Goal: Task Accomplishment & Management: Complete application form

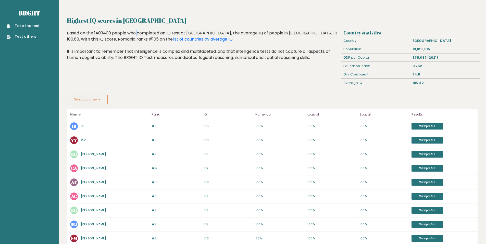
click at [102, 34] on div "Based on the 1403400 people who completed an IQ test at BRGHT, the average IQ o…" at bounding box center [203, 49] width 273 height 38
click at [96, 103] on button "Select country" at bounding box center [87, 99] width 41 height 9
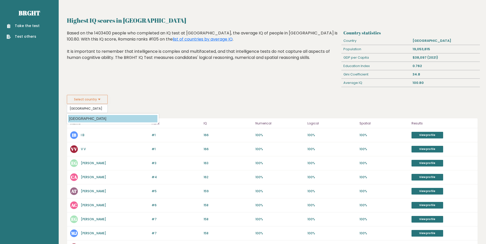
click at [104, 118] on option "Romania" at bounding box center [112, 118] width 89 height 7
type input "Romania"
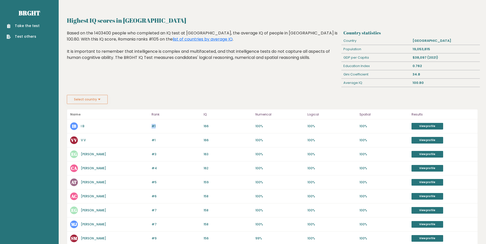
drag, startPoint x: 149, startPoint y: 127, endPoint x: 158, endPoint y: 125, distance: 8.6
click at [158, 125] on div "#1 IB I B 166 #1 166 100% 100% 100% View profile" at bounding box center [272, 127] width 411 height 14
click at [158, 125] on p "#1" at bounding box center [176, 126] width 49 height 5
click at [34, 25] on link "Take the test" at bounding box center [23, 25] width 33 height 5
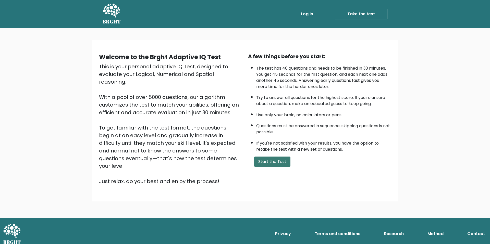
click at [267, 164] on button "Start the Test" at bounding box center [272, 162] width 36 height 10
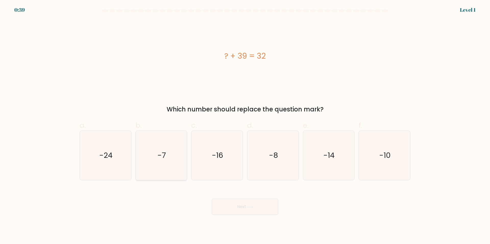
click at [161, 162] on icon "-7" at bounding box center [161, 155] width 49 height 49
click at [245, 126] on input "b. -7" at bounding box center [245, 123] width 0 height 3
radio input "true"
click at [249, 209] on button "Next" at bounding box center [245, 207] width 66 height 16
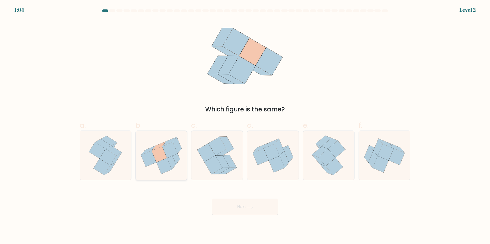
click at [154, 167] on icon at bounding box center [161, 156] width 51 height 46
click at [245, 126] on input "b." at bounding box center [245, 123] width 0 height 3
radio input "true"
click at [238, 210] on button "Next" at bounding box center [245, 207] width 66 height 16
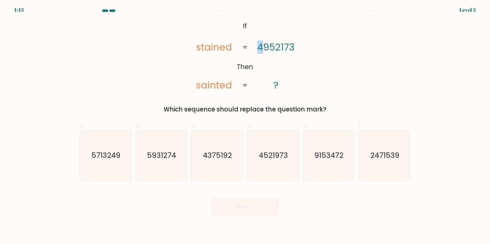
drag, startPoint x: 259, startPoint y: 50, endPoint x: 262, endPoint y: 50, distance: 3.1
click at [262, 50] on tspan "4952173" at bounding box center [275, 47] width 37 height 13
drag, startPoint x: 258, startPoint y: 48, endPoint x: 275, endPoint y: 48, distance: 16.6
click at [275, 48] on tspan "4952173" at bounding box center [275, 47] width 37 height 13
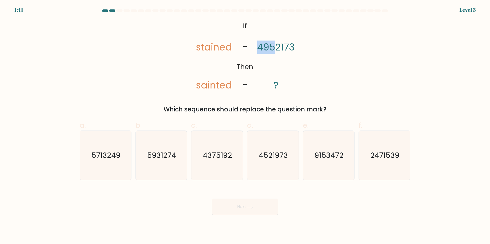
click at [275, 48] on tspan "4952173" at bounding box center [275, 47] width 37 height 13
drag, startPoint x: 200, startPoint y: 48, endPoint x: 211, endPoint y: 51, distance: 11.6
click at [211, 51] on tspan "stained" at bounding box center [214, 47] width 36 height 13
drag, startPoint x: 199, startPoint y: 87, endPoint x: 206, endPoint y: 87, distance: 6.9
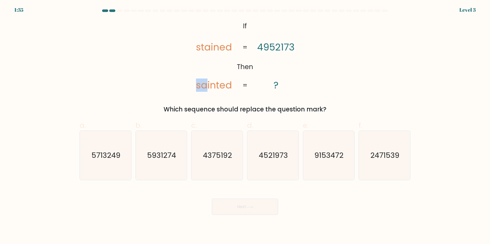
click at [206, 87] on tspan "sainted" at bounding box center [214, 85] width 36 height 13
drag, startPoint x: 272, startPoint y: 46, endPoint x: 285, endPoint y: 48, distance: 13.1
click at [285, 48] on tspan "4952173" at bounding box center [275, 47] width 37 height 13
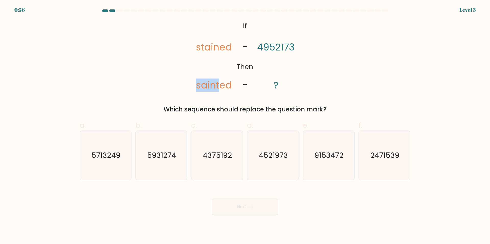
drag, startPoint x: 199, startPoint y: 86, endPoint x: 219, endPoint y: 86, distance: 20.2
click at [219, 86] on tspan "sainted" at bounding box center [214, 85] width 36 height 13
click at [279, 157] on text "4521973" at bounding box center [273, 156] width 29 height 10
click at [245, 126] on input "d. 4521973" at bounding box center [245, 123] width 0 height 3
radio input "true"
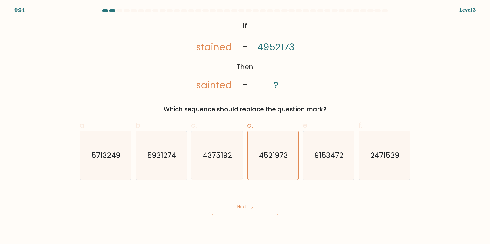
click at [253, 210] on button "Next" at bounding box center [245, 207] width 66 height 16
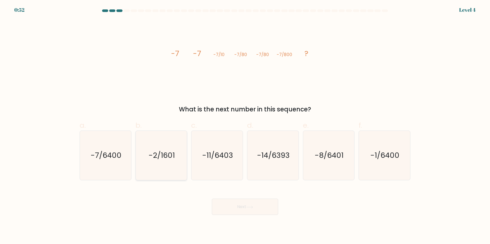
drag, startPoint x: 108, startPoint y: 159, endPoint x: 155, endPoint y: 178, distance: 50.9
click at [108, 160] on text "-7/6400" at bounding box center [106, 156] width 31 height 10
click at [245, 126] on input "a. -7/6400" at bounding box center [245, 123] width 0 height 3
radio input "true"
click at [238, 209] on button "Next" at bounding box center [245, 207] width 66 height 16
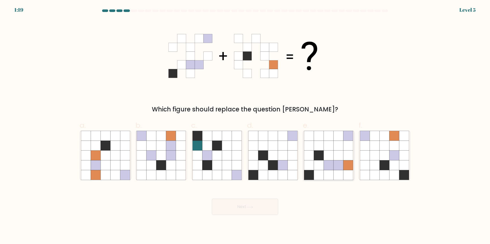
click at [336, 159] on icon at bounding box center [339, 156] width 10 height 10
click at [245, 126] on input "e." at bounding box center [245, 123] width 0 height 3
radio input "true"
click at [260, 210] on button "Next" at bounding box center [245, 207] width 66 height 16
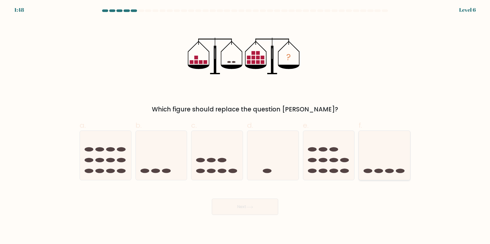
click at [397, 161] on icon at bounding box center [384, 156] width 51 height 42
click at [245, 126] on input "f." at bounding box center [245, 123] width 0 height 3
radio input "true"
click at [262, 212] on button "Next" at bounding box center [245, 207] width 66 height 16
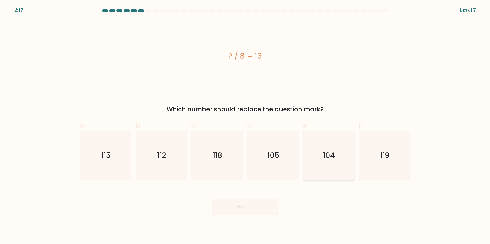
click at [329, 157] on text "104" at bounding box center [330, 156] width 12 height 10
click at [245, 126] on input "e. 104" at bounding box center [245, 123] width 0 height 3
radio input "true"
click at [259, 206] on button "Next" at bounding box center [245, 207] width 66 height 16
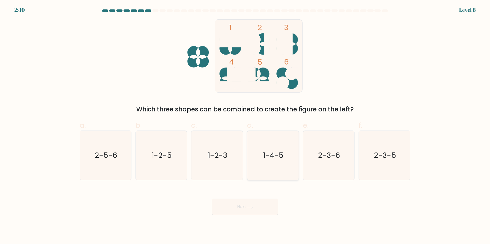
click at [287, 150] on icon "1-4-5" at bounding box center [272, 155] width 49 height 49
click at [245, 126] on input "d. 1-4-5" at bounding box center [245, 123] width 0 height 3
radio input "true"
click at [253, 208] on icon at bounding box center [249, 207] width 7 height 3
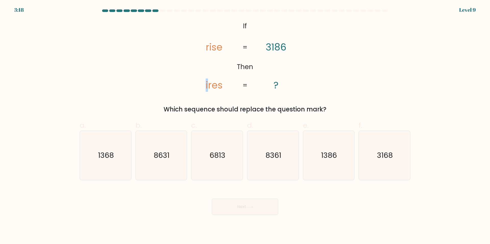
click at [206, 88] on icon "@import url('https://fonts.googleapis.com/css?family=Abril+Fatface:400,100,100i…" at bounding box center [245, 55] width 119 height 73
click at [103, 145] on icon "1368" at bounding box center [105, 155] width 49 height 49
click at [245, 126] on input "a. 1368" at bounding box center [245, 123] width 0 height 3
radio input "true"
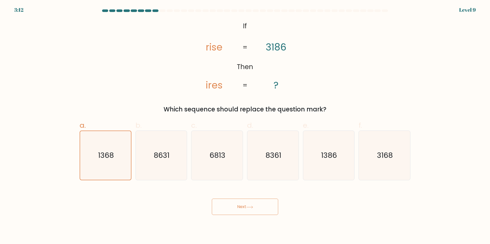
click at [244, 212] on button "Next" at bounding box center [245, 207] width 66 height 16
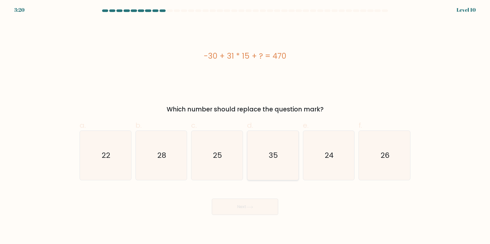
click at [266, 149] on icon "35" at bounding box center [272, 155] width 49 height 49
click at [245, 126] on input "d. 35" at bounding box center [245, 123] width 0 height 3
radio input "true"
click at [247, 209] on button "Next" at bounding box center [245, 207] width 66 height 16
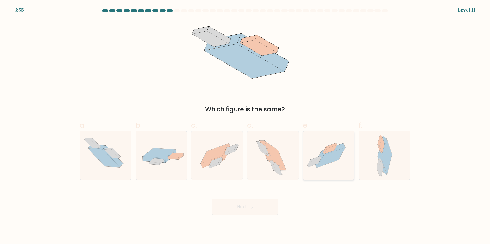
click at [330, 154] on icon at bounding box center [331, 158] width 28 height 20
click at [245, 126] on input "e." at bounding box center [245, 123] width 0 height 3
radio input "true"
click at [253, 207] on icon at bounding box center [250, 207] width 6 height 2
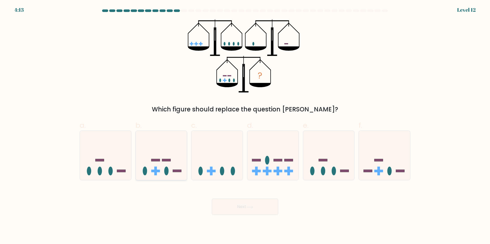
click at [168, 168] on icon at bounding box center [161, 156] width 51 height 42
click at [245, 126] on input "b." at bounding box center [245, 123] width 0 height 3
radio input "true"
click at [404, 176] on icon at bounding box center [384, 156] width 51 height 42
click at [245, 126] on input "f." at bounding box center [245, 123] width 0 height 3
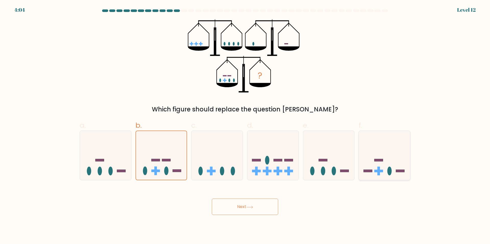
radio input "true"
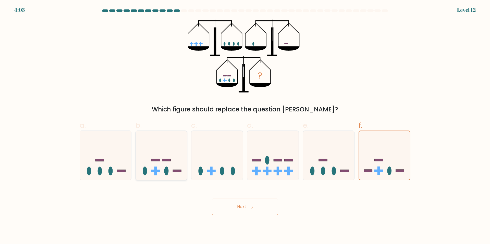
click at [172, 158] on icon at bounding box center [161, 156] width 51 height 42
click at [245, 126] on input "b." at bounding box center [245, 123] width 0 height 3
radio input "true"
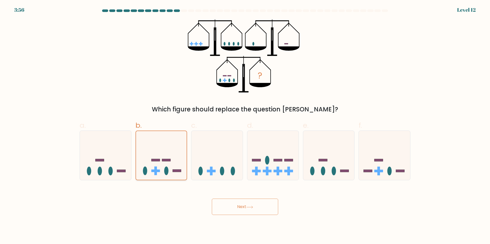
click at [165, 163] on icon at bounding box center [161, 156] width 51 height 42
click at [245, 126] on input "b." at bounding box center [245, 123] width 0 height 3
click at [231, 212] on button "Next" at bounding box center [245, 207] width 66 height 16
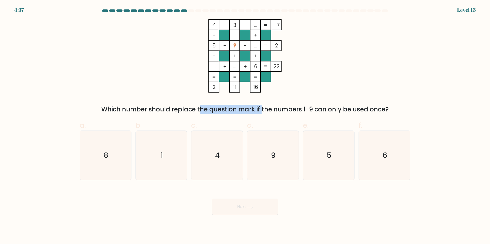
drag, startPoint x: 161, startPoint y: 108, endPoint x: 223, endPoint y: 114, distance: 62.3
click at [223, 114] on div "Which number should replace the question mark if the numbers 1-9 can only be us…" at bounding box center [245, 109] width 325 height 9
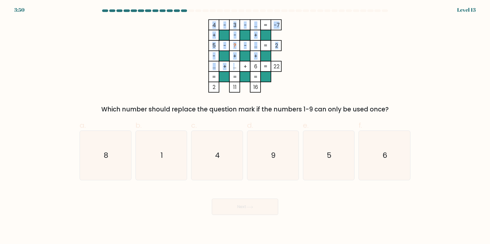
drag, startPoint x: 231, startPoint y: 68, endPoint x: 234, endPoint y: 68, distance: 2.8
click at [234, 68] on icon "4 - 3 - ... -7 + - + 5 - ? - ... 2 - + + ... + ... + 6 = 22 = = = = 2 11 16 =" at bounding box center [245, 55] width 153 height 73
click at [234, 68] on tspan "..." at bounding box center [235, 66] width 3 height 7
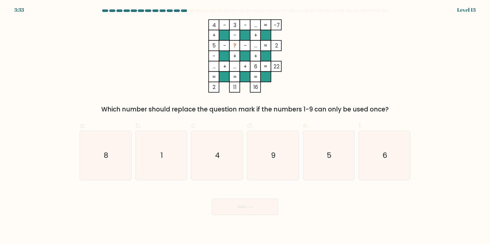
click at [213, 68] on tspan "..." at bounding box center [214, 66] width 3 height 7
drag, startPoint x: 231, startPoint y: 69, endPoint x: 238, endPoint y: 69, distance: 6.9
click at [238, 69] on rect at bounding box center [235, 66] width 10 height 10
click at [165, 153] on icon "1" at bounding box center [161, 155] width 49 height 49
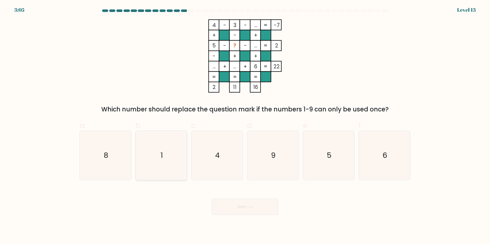
click at [245, 126] on input "b. 1" at bounding box center [245, 123] width 0 height 3
radio input "true"
click at [227, 206] on button "Next" at bounding box center [245, 207] width 66 height 16
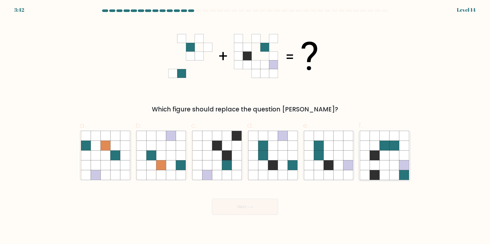
click at [384, 150] on icon at bounding box center [385, 146] width 10 height 10
click at [245, 126] on input "f." at bounding box center [245, 123] width 0 height 3
radio input "true"
click at [252, 209] on button "Next" at bounding box center [245, 207] width 66 height 16
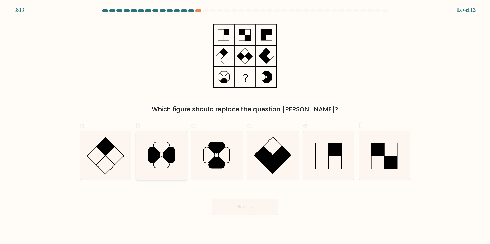
click at [165, 152] on icon at bounding box center [168, 155] width 11 height 16
click at [245, 126] on input "b." at bounding box center [245, 123] width 0 height 3
radio input "true"
click at [230, 207] on button "Next" at bounding box center [245, 207] width 66 height 16
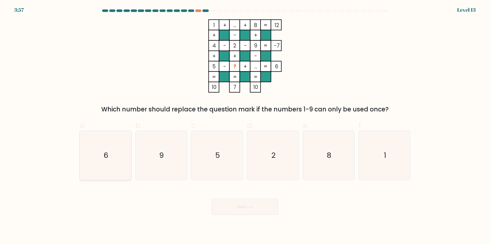
click at [117, 146] on icon "6" at bounding box center [105, 155] width 49 height 49
click at [245, 126] on input "a. 6" at bounding box center [245, 123] width 0 height 3
radio input "true"
click at [241, 211] on button "Next" at bounding box center [245, 207] width 66 height 16
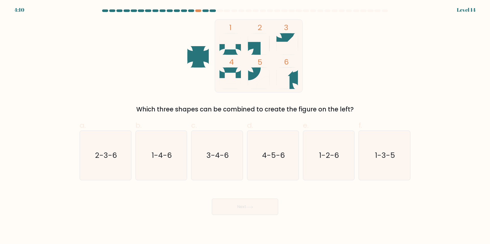
click at [215, 12] on div at bounding box center [245, 11] width 337 height 5
click at [214, 10] on div at bounding box center [213, 10] width 6 height 3
click at [198, 9] on div "4:09 Level 14" at bounding box center [245, 7] width 490 height 14
click at [199, 11] on div at bounding box center [198, 10] width 6 height 3
click at [111, 153] on text "2-3-6" at bounding box center [106, 156] width 22 height 10
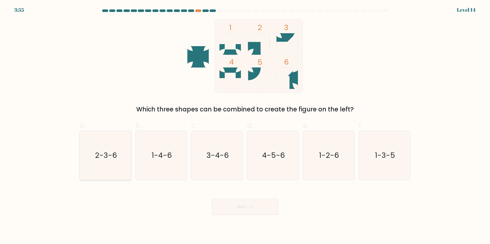
click at [245, 126] on input "a. 2-3-6" at bounding box center [245, 123] width 0 height 3
radio input "true"
click at [241, 209] on button "Next" at bounding box center [245, 207] width 66 height 16
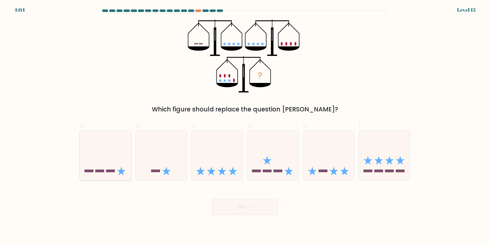
click at [119, 147] on icon at bounding box center [105, 156] width 51 height 42
click at [245, 126] on input "a." at bounding box center [245, 123] width 0 height 3
radio input "true"
click at [230, 209] on button "Next" at bounding box center [245, 207] width 66 height 16
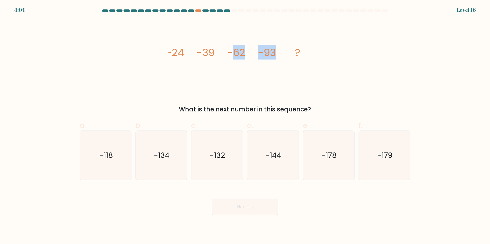
drag, startPoint x: 238, startPoint y: 54, endPoint x: 275, endPoint y: 54, distance: 36.8
click at [275, 54] on g "-24 -39 -62 -93 ?" at bounding box center [233, 52] width 134 height 14
click at [275, 54] on tspan "-93" at bounding box center [267, 52] width 18 height 14
drag, startPoint x: 204, startPoint y: 54, endPoint x: 234, endPoint y: 55, distance: 29.9
click at [234, 55] on g "-24 -39 -62 -93 ?" at bounding box center [233, 52] width 134 height 14
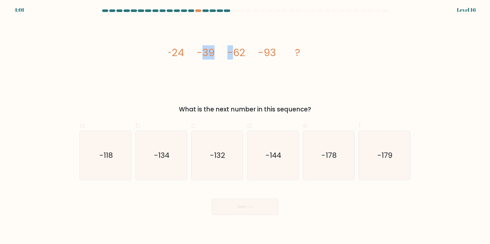
click at [234, 55] on tspan "-62" at bounding box center [237, 52] width 18 height 14
drag, startPoint x: 204, startPoint y: 51, endPoint x: 249, endPoint y: 56, distance: 46.0
click at [249, 56] on icon "image/svg+xml -24 -39 -62 -93 ?" at bounding box center [245, 55] width 153 height 73
click at [248, 56] on icon "image/svg+xml -24 -39 -62 -93 ?" at bounding box center [245, 55] width 153 height 73
drag, startPoint x: 168, startPoint y: 54, endPoint x: 216, endPoint y: 56, distance: 48.3
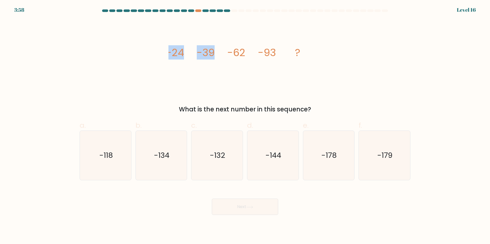
click at [216, 56] on div "image/svg+xml -24 -39 -62 -93 ? What is the next number in this sequence?" at bounding box center [245, 66] width 337 height 95
click at [216, 56] on icon "image/svg+xml -24 -39 -62 -93 ?" at bounding box center [245, 55] width 153 height 73
click at [221, 153] on text "-132" at bounding box center [217, 156] width 15 height 10
click at [245, 126] on input "c. -132" at bounding box center [245, 123] width 0 height 3
radio input "true"
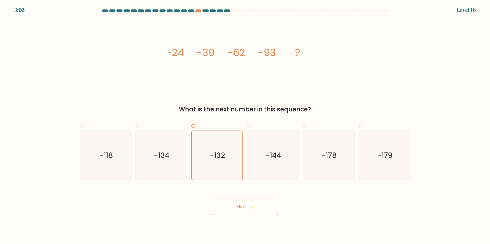
click at [233, 203] on button "Next" at bounding box center [245, 207] width 66 height 16
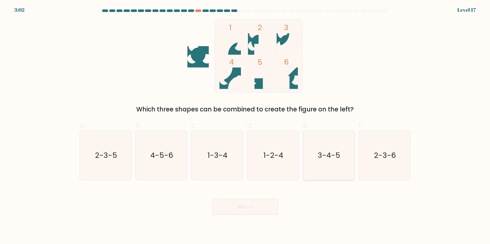
click at [340, 155] on icon "3-4-5" at bounding box center [328, 155] width 49 height 49
click at [245, 126] on input "e. 3-4-5" at bounding box center [245, 123] width 0 height 3
radio input "true"
click at [257, 211] on button "Next" at bounding box center [245, 207] width 66 height 16
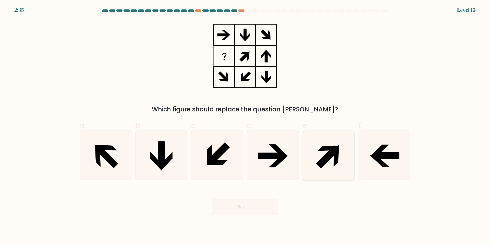
click at [320, 163] on icon at bounding box center [327, 157] width 22 height 22
click at [245, 126] on input "e." at bounding box center [245, 123] width 0 height 3
radio input "true"
click at [249, 211] on button "Next" at bounding box center [245, 207] width 66 height 16
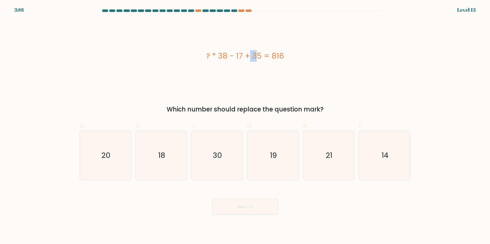
drag, startPoint x: 222, startPoint y: 55, endPoint x: 228, endPoint y: 55, distance: 5.4
click at [228, 55] on div "? * 38 - 17 + 35 = 816" at bounding box center [245, 55] width 331 height 11
drag, startPoint x: 254, startPoint y: 56, endPoint x: 265, endPoint y: 56, distance: 10.8
click at [265, 56] on div "? * 38 - 17 + 35 = 816" at bounding box center [245, 55] width 331 height 11
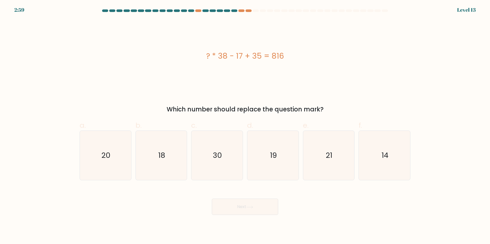
click at [265, 56] on div "? * 38 - 17 + 35 = 816" at bounding box center [245, 55] width 331 height 11
click at [334, 148] on icon "21" at bounding box center [328, 155] width 49 height 49
click at [245, 126] on input "e. 21" at bounding box center [245, 123] width 0 height 3
radio input "true"
click at [258, 205] on button "Next" at bounding box center [245, 207] width 66 height 16
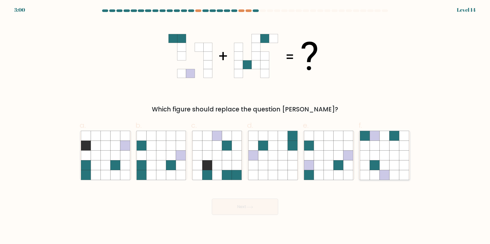
click at [389, 166] on icon at bounding box center [385, 166] width 10 height 10
click at [245, 126] on input "f." at bounding box center [245, 123] width 0 height 3
radio input "true"
click at [370, 162] on icon at bounding box center [375, 166] width 10 height 10
click at [245, 126] on input "f." at bounding box center [245, 123] width 0 height 3
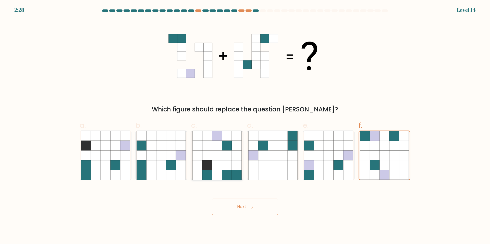
click at [238, 172] on icon at bounding box center [237, 176] width 10 height 10
click at [245, 126] on input "c." at bounding box center [245, 123] width 0 height 3
radio input "true"
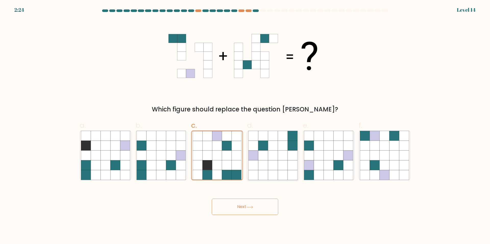
click at [278, 170] on icon at bounding box center [273, 166] width 10 height 10
click at [245, 126] on input "d." at bounding box center [245, 123] width 0 height 3
radio input "true"
click at [312, 168] on icon at bounding box center [309, 166] width 10 height 10
click at [245, 126] on input "e." at bounding box center [245, 123] width 0 height 3
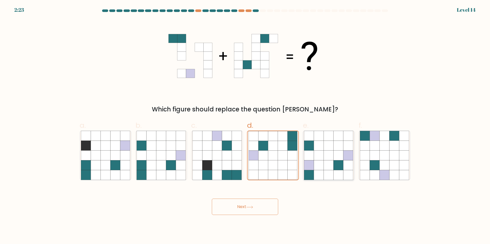
radio input "true"
click at [100, 157] on icon at bounding box center [96, 156] width 10 height 10
click at [245, 126] on input "a." at bounding box center [245, 123] width 0 height 3
radio input "true"
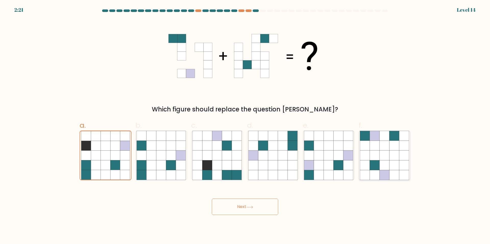
click at [391, 167] on icon at bounding box center [395, 166] width 10 height 10
click at [245, 126] on input "f." at bounding box center [245, 123] width 0 height 3
radio input "true"
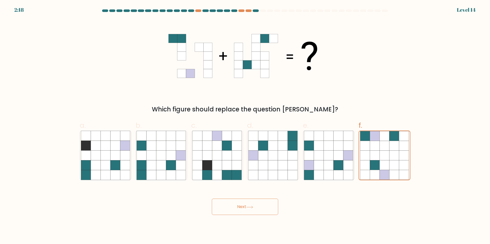
click at [254, 198] on div "Next" at bounding box center [245, 201] width 337 height 29
click at [253, 204] on button "Next" at bounding box center [245, 207] width 66 height 16
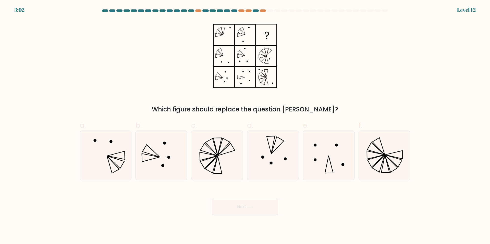
drag, startPoint x: 239, startPoint y: 125, endPoint x: 243, endPoint y: 120, distance: 6.6
click at [242, 124] on label "c." at bounding box center [217, 150] width 52 height 60
click at [245, 124] on input "c." at bounding box center [245, 123] width 0 height 3
radio input "true"
click at [231, 154] on icon at bounding box center [217, 155] width 49 height 49
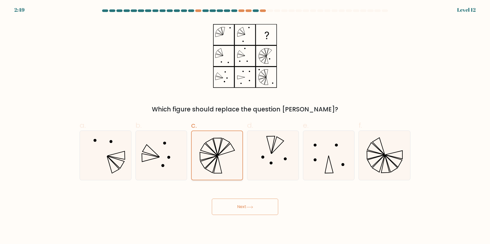
click at [245, 126] on input "c." at bounding box center [245, 123] width 0 height 3
click at [258, 154] on icon at bounding box center [272, 155] width 49 height 49
click at [245, 126] on input "d." at bounding box center [245, 123] width 0 height 3
radio input "true"
click at [221, 170] on icon at bounding box center [217, 155] width 49 height 49
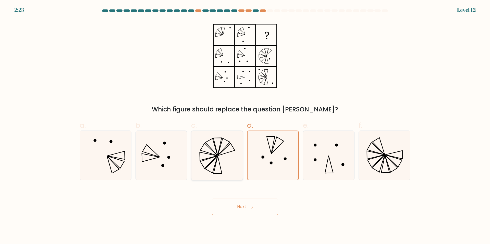
click at [245, 126] on input "c." at bounding box center [245, 123] width 0 height 3
radio input "true"
drag, startPoint x: 234, startPoint y: 147, endPoint x: 191, endPoint y: 115, distance: 53.5
click at [191, 115] on form at bounding box center [245, 112] width 490 height 206
click at [292, 152] on icon at bounding box center [272, 155] width 49 height 49
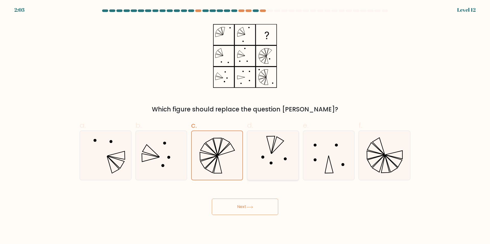
click at [245, 126] on input "d." at bounding box center [245, 123] width 0 height 3
radio input "true"
click at [321, 156] on icon at bounding box center [328, 155] width 49 height 49
click at [245, 126] on input "e." at bounding box center [245, 123] width 0 height 3
radio input "true"
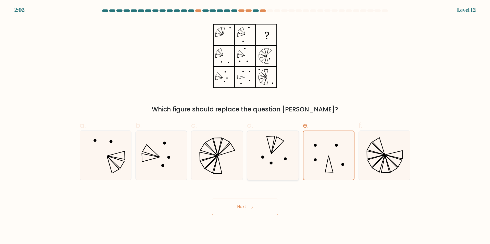
click at [288, 160] on icon at bounding box center [272, 155] width 49 height 49
click at [245, 126] on input "d." at bounding box center [245, 123] width 0 height 3
radio input "true"
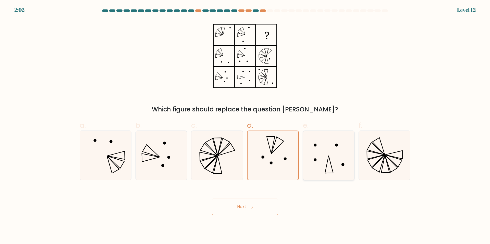
click at [317, 157] on icon at bounding box center [328, 155] width 49 height 49
click at [245, 126] on input "e." at bounding box center [245, 123] width 0 height 3
radio input "true"
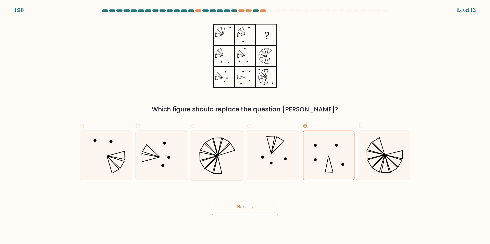
click at [215, 152] on icon at bounding box center [217, 155] width 49 height 49
click at [245, 126] on input "c." at bounding box center [245, 123] width 0 height 3
radio input "true"
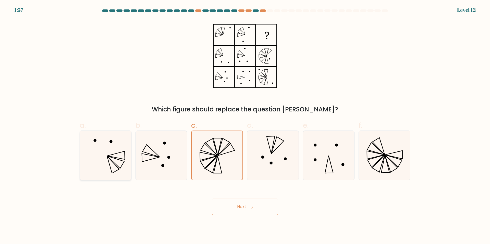
click at [110, 157] on icon at bounding box center [116, 156] width 18 height 8
click at [245, 126] on input "a." at bounding box center [245, 123] width 0 height 3
radio input "true"
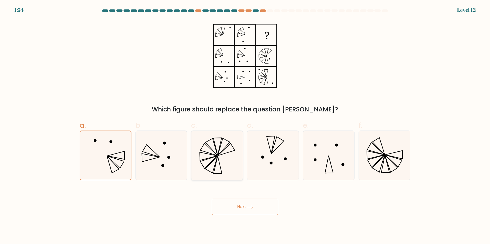
click at [224, 148] on icon at bounding box center [217, 155] width 49 height 49
click at [245, 126] on input "c." at bounding box center [245, 123] width 0 height 3
radio input "true"
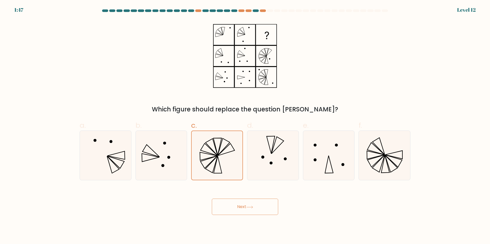
click at [265, 212] on button "Next" at bounding box center [245, 207] width 66 height 16
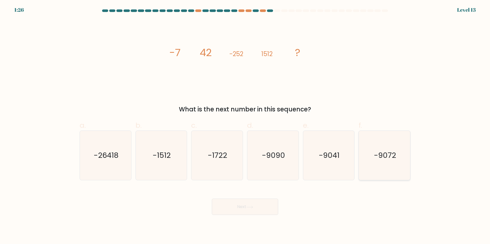
click at [399, 154] on icon "-9072" at bounding box center [384, 155] width 49 height 49
click at [245, 126] on input "f. -9072" at bounding box center [245, 123] width 0 height 3
radio input "true"
click at [256, 201] on button "Next" at bounding box center [245, 207] width 66 height 16
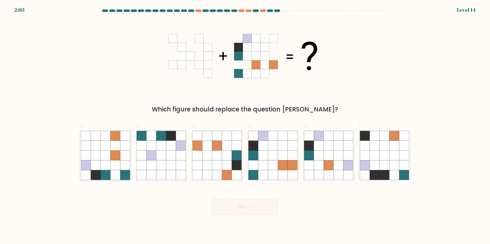
click at [113, 172] on icon at bounding box center [116, 176] width 10 height 10
click at [245, 126] on input "a." at bounding box center [245, 123] width 0 height 3
radio input "true"
click at [228, 204] on button "Next" at bounding box center [245, 207] width 66 height 16
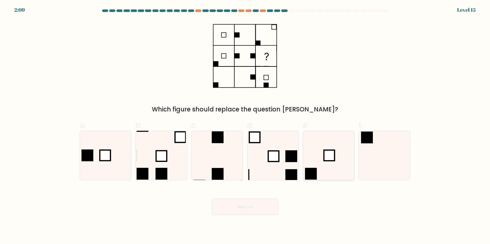
click at [318, 154] on icon at bounding box center [328, 155] width 49 height 49
click at [245, 126] on input "e." at bounding box center [245, 123] width 0 height 3
radio input "true"
click at [110, 159] on rect at bounding box center [105, 155] width 11 height 11
click at [245, 126] on input "a." at bounding box center [245, 123] width 0 height 3
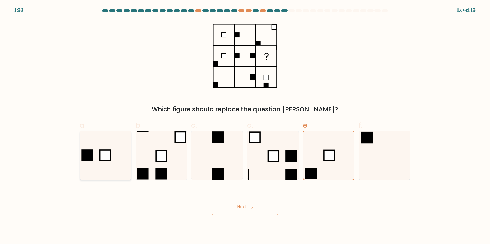
radio input "true"
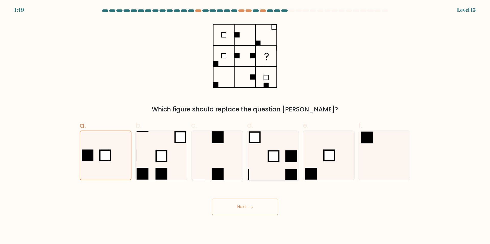
click at [284, 158] on icon at bounding box center [272, 155] width 49 height 49
click at [245, 126] on input "d." at bounding box center [245, 123] width 0 height 3
radio input "true"
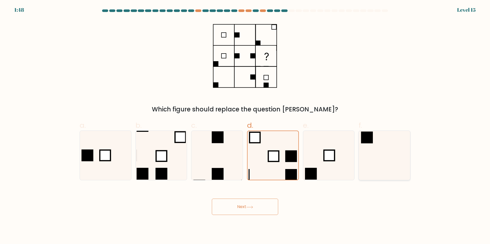
click at [384, 151] on icon at bounding box center [384, 155] width 49 height 49
click at [245, 126] on input "f." at bounding box center [245, 123] width 0 height 3
radio input "true"
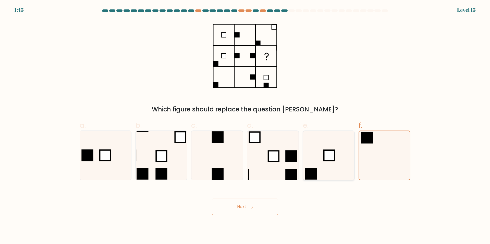
click at [312, 171] on rect at bounding box center [311, 174] width 12 height 12
click at [245, 126] on input "e." at bounding box center [245, 123] width 0 height 3
radio input "true"
click at [262, 205] on button "Next" at bounding box center [245, 207] width 66 height 16
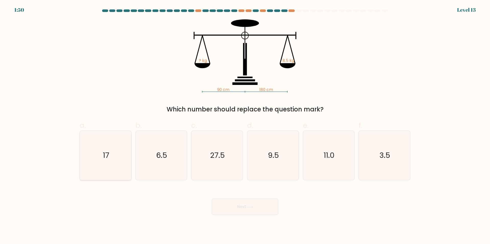
click at [113, 159] on icon "17" at bounding box center [105, 155] width 49 height 49
click at [245, 126] on input "a. 17" at bounding box center [245, 123] width 0 height 3
radio input "true"
click at [244, 208] on button "Next" at bounding box center [245, 207] width 66 height 16
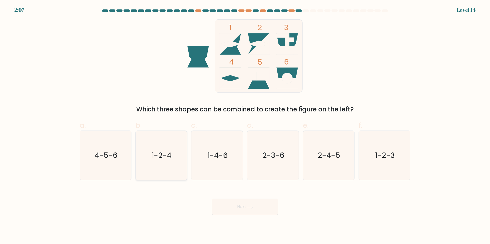
click at [169, 155] on text "1-2-4" at bounding box center [162, 156] width 20 height 10
click at [245, 126] on input "b. 1-2-4" at bounding box center [245, 123] width 0 height 3
radio input "true"
click at [241, 208] on button "Next" at bounding box center [245, 207] width 66 height 16
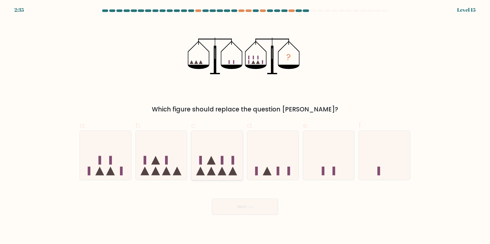
click at [216, 170] on icon at bounding box center [217, 156] width 51 height 42
click at [245, 126] on input "c." at bounding box center [245, 123] width 0 height 3
radio input "true"
click at [231, 207] on button "Next" at bounding box center [245, 207] width 66 height 16
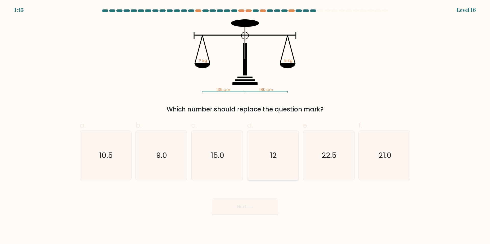
click at [266, 161] on icon "12" at bounding box center [272, 155] width 49 height 49
click at [245, 126] on input "d. 12" at bounding box center [245, 123] width 0 height 3
radio input "true"
click at [116, 159] on icon "10.5" at bounding box center [105, 155] width 49 height 49
click at [245, 126] on input "a. 10.5" at bounding box center [245, 123] width 0 height 3
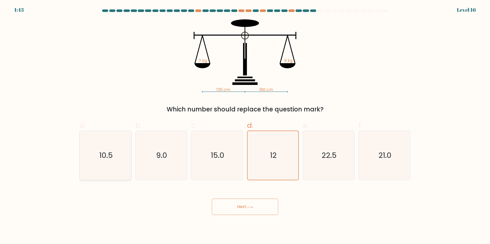
radio input "true"
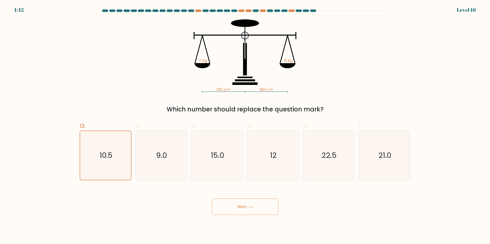
click at [226, 204] on button "Next" at bounding box center [245, 207] width 66 height 16
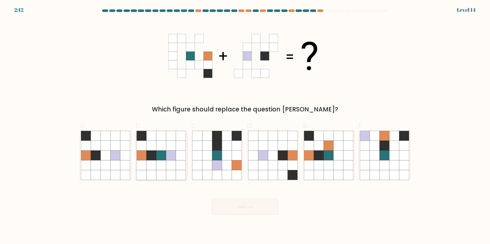
click at [150, 157] on icon at bounding box center [152, 156] width 10 height 10
click at [245, 126] on input "b." at bounding box center [245, 123] width 0 height 3
radio input "true"
click at [247, 213] on button "Next" at bounding box center [245, 207] width 66 height 16
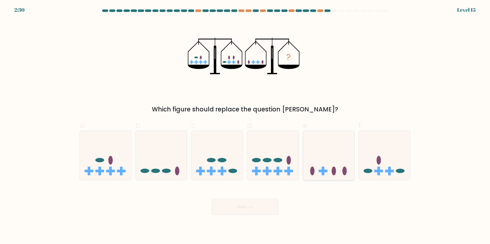
click at [335, 164] on icon at bounding box center [328, 156] width 51 height 42
click at [245, 126] on input "e." at bounding box center [245, 123] width 0 height 3
radio input "true"
click at [263, 207] on button "Next" at bounding box center [245, 207] width 66 height 16
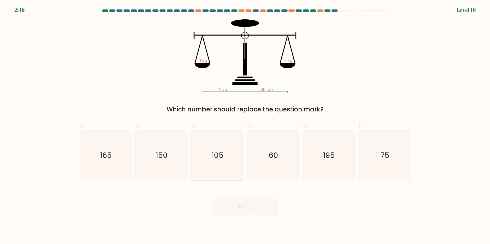
click at [225, 156] on icon "105" at bounding box center [217, 155] width 49 height 49
click at [245, 126] on input "c. 105" at bounding box center [245, 123] width 0 height 3
radio input "true"
drag, startPoint x: 249, startPoint y: 140, endPoint x: 153, endPoint y: 101, distance: 103.9
click at [153, 101] on div "? cm 165 cm 11 kg 7 kg Which number should replace the question mark?" at bounding box center [245, 66] width 337 height 95
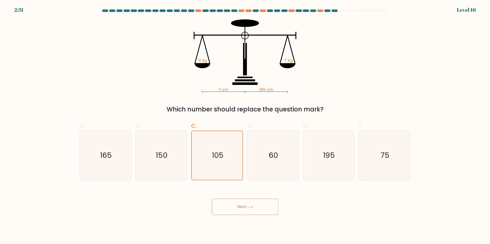
click at [233, 211] on button "Next" at bounding box center [245, 207] width 66 height 16
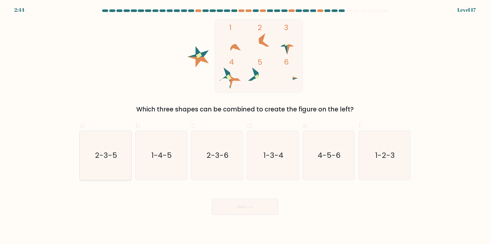
click at [111, 159] on text "2-3-5" at bounding box center [106, 156] width 22 height 10
click at [245, 126] on input "a. 2-3-5" at bounding box center [245, 123] width 0 height 3
radio input "true"
click at [238, 212] on button "Next" at bounding box center [245, 207] width 66 height 16
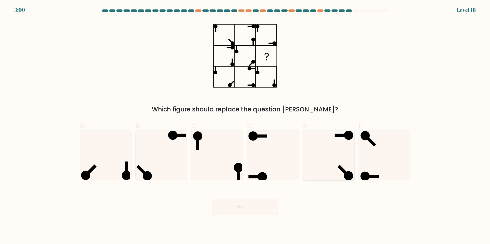
click at [336, 161] on icon at bounding box center [328, 155] width 49 height 49
click at [245, 126] on input "e." at bounding box center [245, 123] width 0 height 3
radio input "true"
click at [248, 209] on button "Next" at bounding box center [245, 207] width 66 height 16
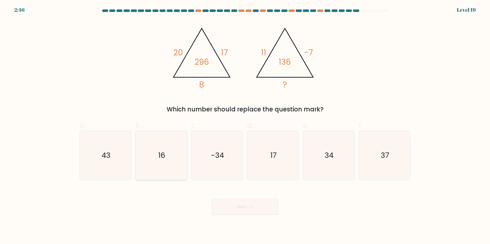
click at [164, 169] on icon "16" at bounding box center [161, 155] width 49 height 49
click at [245, 126] on input "b. 16" at bounding box center [245, 123] width 0 height 3
radio input "true"
click at [247, 204] on button "Next" at bounding box center [245, 207] width 66 height 16
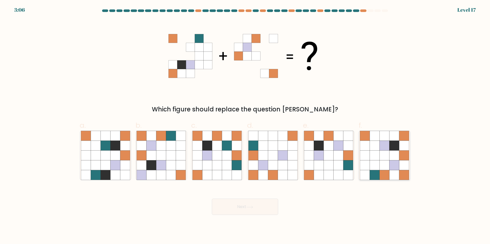
click at [387, 144] on icon at bounding box center [385, 146] width 10 height 10
click at [245, 126] on input "f." at bounding box center [245, 123] width 0 height 3
radio input "true"
click at [254, 213] on button "Next" at bounding box center [245, 207] width 66 height 16
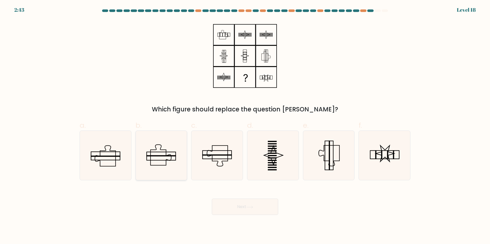
click at [170, 160] on icon at bounding box center [161, 155] width 49 height 49
click at [245, 126] on input "b." at bounding box center [245, 123] width 0 height 3
radio input "true"
click at [243, 206] on button "Next" at bounding box center [245, 207] width 66 height 16
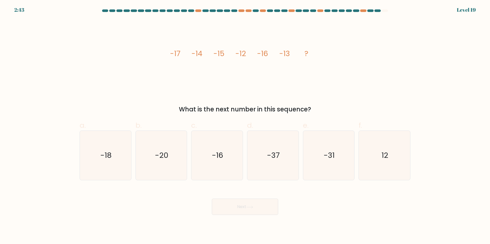
click at [393, 13] on div at bounding box center [245, 11] width 337 height 5
drag, startPoint x: 262, startPoint y: 55, endPoint x: 281, endPoint y: 57, distance: 20.1
click at [281, 57] on g "-17 -14 -15 -12 -16 -13 ?" at bounding box center [239, 54] width 138 height 10
click at [288, 54] on tspan "-13" at bounding box center [284, 54] width 11 height 10
drag, startPoint x: 284, startPoint y: 53, endPoint x: 294, endPoint y: 57, distance: 9.8
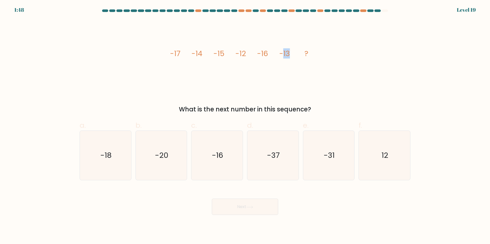
click at [294, 57] on icon "image/svg+xml -17 -14 -15 -12 -16 -13 ?" at bounding box center [245, 55] width 153 height 73
click at [178, 140] on icon "-20" at bounding box center [161, 155] width 49 height 49
click at [245, 126] on input "b. -20" at bounding box center [245, 123] width 0 height 3
radio input "true"
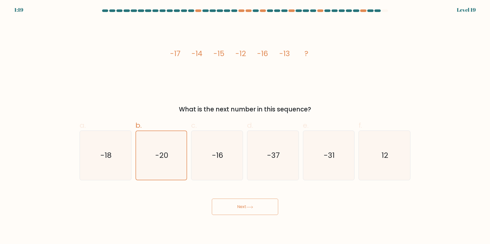
click at [248, 206] on button "Next" at bounding box center [245, 207] width 66 height 16
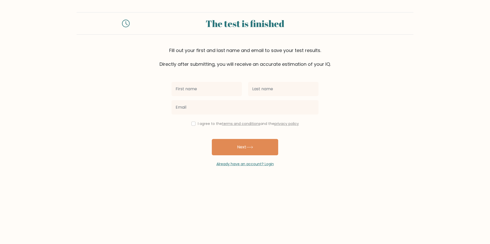
click at [230, 89] on input "text" at bounding box center [207, 89] width 70 height 14
type input "asd"
click at [280, 95] on div at bounding box center [283, 89] width 77 height 18
click at [279, 92] on input "text" at bounding box center [283, 89] width 70 height 14
type input "fwesf"
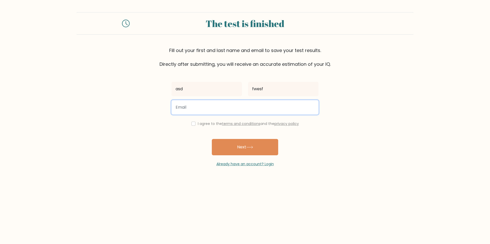
click at [255, 107] on input "email" at bounding box center [245, 107] width 147 height 14
type input "danielpredut2010@gmail.com"
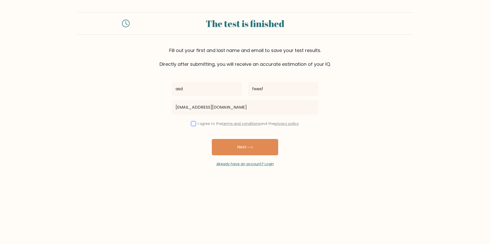
click at [192, 125] on input "checkbox" at bounding box center [194, 124] width 4 height 4
checkbox input "true"
click at [243, 146] on button "Next" at bounding box center [245, 147] width 66 height 16
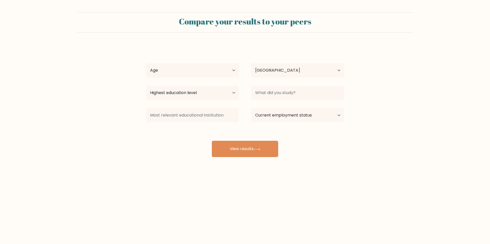
select select "RO"
click at [231, 73] on select "Age Under 18 years old 18-24 years old 25-34 years old 35-44 years old 45-54 ye…" at bounding box center [192, 70] width 93 height 14
select select "min_18"
click at [146, 63] on select "Age Under 18 years old 18-24 years old 25-34 years old 35-44 years old 45-54 ye…" at bounding box center [192, 70] width 93 height 14
click at [226, 91] on select "Highest education level No schooling Primary Lower Secondary Upper Secondary Oc…" at bounding box center [192, 93] width 93 height 14
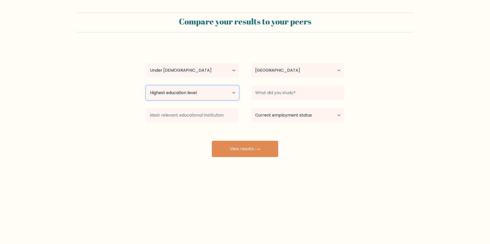
select select "upper_secondary"
click at [146, 86] on select "Highest education level No schooling Primary Lower Secondary Upper Secondary Oc…" at bounding box center [192, 93] width 93 height 14
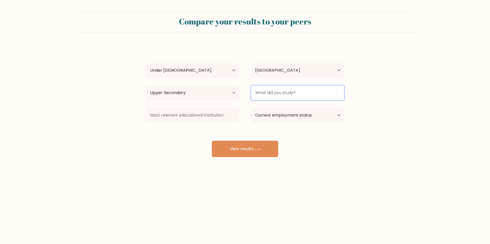
click at [271, 95] on input at bounding box center [297, 93] width 93 height 14
click at [263, 104] on div "asd fwesf Age Under 18 years old 18-24 years old 25-34 years old 35-44 years ol…" at bounding box center [245, 101] width 204 height 112
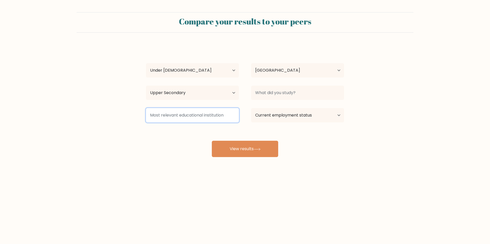
click at [213, 115] on input at bounding box center [192, 115] width 93 height 14
click at [231, 129] on div "asd fwesf Age Under 18 years old 18-24 years old 25-34 years old 35-44 years ol…" at bounding box center [245, 101] width 204 height 112
click at [268, 117] on select "Current employment status Employed Student Retired Other / prefer not to answer" at bounding box center [297, 115] width 93 height 14
select select "student"
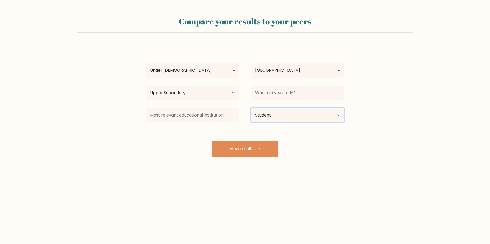
click at [251, 108] on select "Current employment status Employed Student Retired Other / prefer not to answer" at bounding box center [297, 115] width 93 height 14
click at [265, 147] on button "View results" at bounding box center [245, 149] width 66 height 16
click at [267, 97] on input at bounding box center [297, 93] width 93 height 14
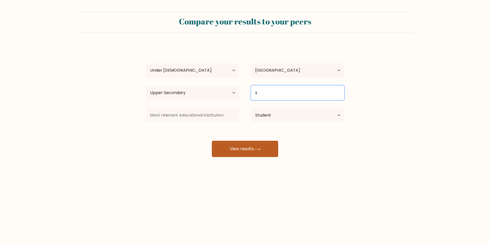
type input "s"
click at [261, 148] on icon at bounding box center [257, 149] width 7 height 3
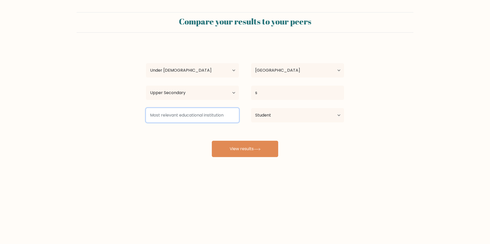
click at [204, 117] on input at bounding box center [192, 115] width 93 height 14
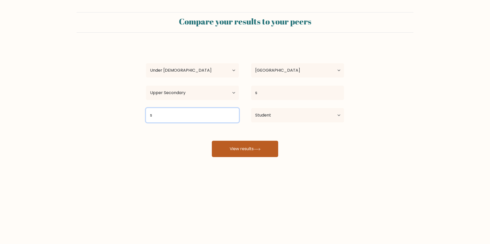
type input "s"
click at [246, 150] on button "View results" at bounding box center [245, 149] width 66 height 16
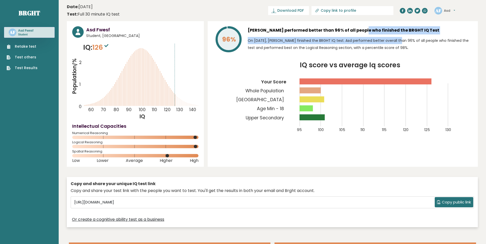
drag, startPoint x: 342, startPoint y: 34, endPoint x: 366, endPoint y: 35, distance: 24.3
click at [366, 35] on div "[PERSON_NAME] performed better than 96% of all people who finished the BRGHT IQ…" at bounding box center [360, 40] width 225 height 28
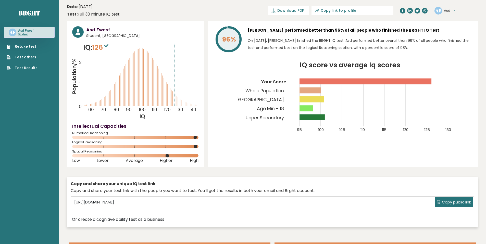
drag, startPoint x: 90, startPoint y: 154, endPoint x: 158, endPoint y: 155, distance: 67.7
click at [152, 155] on icon at bounding box center [135, 155] width 126 height 3
click at [158, 155] on rect at bounding box center [135, 155] width 126 height 3
drag, startPoint x: 270, startPoint y: 91, endPoint x: 306, endPoint y: 92, distance: 35.8
click at [306, 92] on g "95 100 105 110 115 120 125 130 Your Score Whole Population Romania Age Min - 18…" at bounding box center [342, 99] width 220 height 68
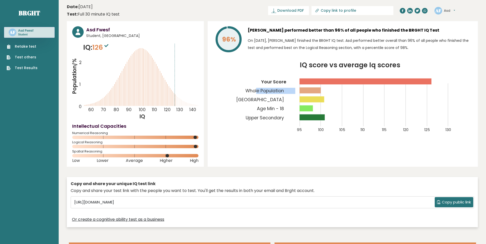
click at [306, 92] on rect at bounding box center [310, 91] width 21 height 6
drag, startPoint x: 290, startPoint y: 102, endPoint x: 325, endPoint y: 103, distance: 35.0
click at [325, 103] on icon "IQ score vs average Iq scores 95 100 105 110 115 120 125 130 Your Score Whole P…" at bounding box center [343, 100] width 260 height 77
drag, startPoint x: 272, startPoint y: 110, endPoint x: 288, endPoint y: 111, distance: 16.6
click at [288, 111] on icon "IQ score vs average Iq scores 95 100 105 110 115 120 125 130 Your Score Whole P…" at bounding box center [343, 100] width 260 height 77
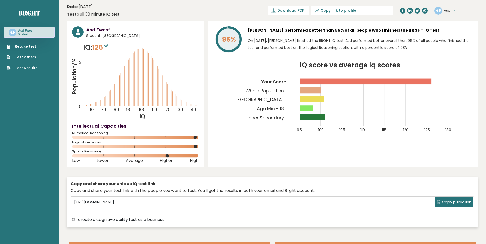
click at [303, 139] on div "96% Asd Fwesf performed better than 96% of all people who finished the BRGHT IQ…" at bounding box center [343, 94] width 270 height 146
click at [361, 16] on header "Date: August 10, 2025 Test: Full 30 minute IQ test Download PDF Downloading... …" at bounding box center [272, 11] width 411 height 16
click at [360, 14] on link "Copy link to profile" at bounding box center [353, 10] width 82 height 9
type input "https://brght.org/profile/asd-fwesf/?utm_source=share&utm_medium=copy&utm_campa…"
click at [358, 24] on div "96% Asd Fwesf performed better than 96% of all people who finished the BRGHT IQ…" at bounding box center [343, 94] width 270 height 146
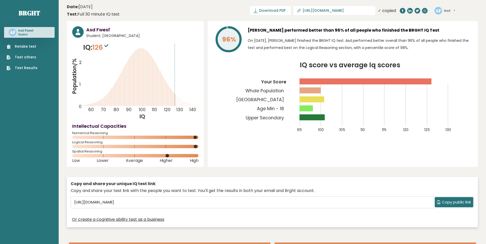
click at [28, 70] on link "Test Results" at bounding box center [22, 67] width 31 height 5
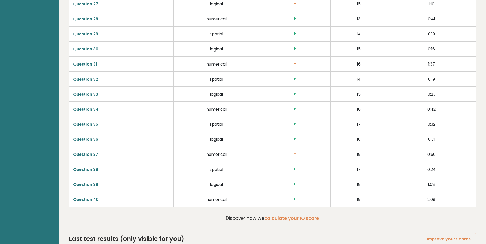
scroll to position [1287, 0]
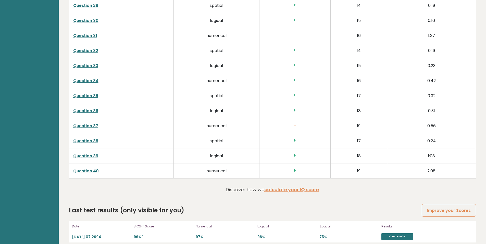
click at [305, 124] on td "-" at bounding box center [295, 125] width 71 height 15
click at [387, 234] on link "View results" at bounding box center [398, 237] width 32 height 7
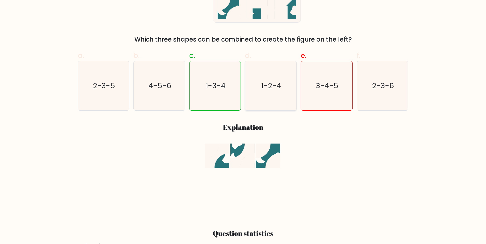
scroll to position [128, 0]
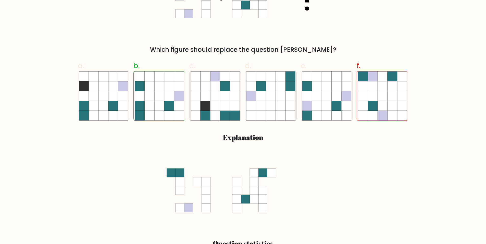
scroll to position [153, 0]
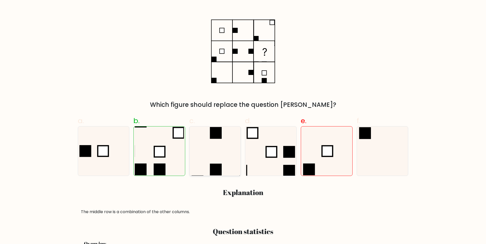
scroll to position [102, 0]
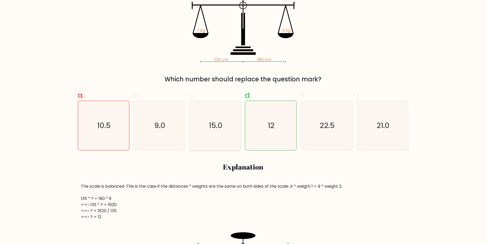
scroll to position [128, 0]
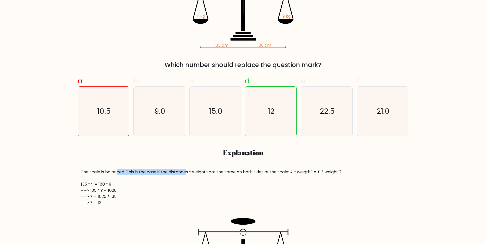
drag, startPoint x: 124, startPoint y: 173, endPoint x: 188, endPoint y: 172, distance: 64.1
click at [188, 172] on div "The scale is balanced. This is the case if the distances * weights are the same…" at bounding box center [243, 187] width 325 height 37
click at [187, 172] on div "The scale is balanced. This is the case if the distances * weights are the same…" at bounding box center [243, 187] width 325 height 37
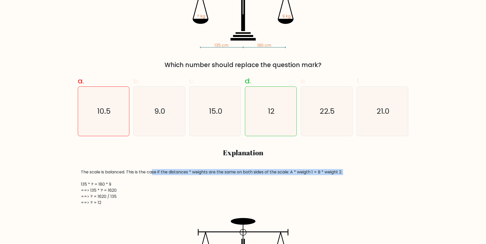
drag, startPoint x: 156, startPoint y: 172, endPoint x: 276, endPoint y: 178, distance: 120.2
click at [276, 178] on div "The scale is balanced. This is the case if the distances * weights are the same…" at bounding box center [243, 187] width 325 height 37
drag, startPoint x: 244, startPoint y: 173, endPoint x: 282, endPoint y: 173, distance: 37.8
click at [282, 173] on div "The scale is balanced. This is the case if the distances * weights are the same…" at bounding box center [243, 187] width 325 height 37
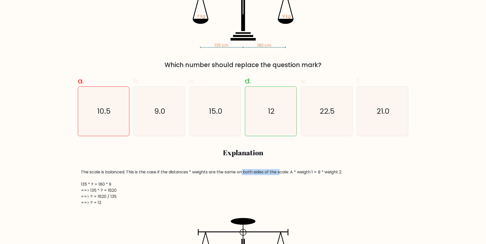
click at [282, 173] on div "The scale is balanced. This is the case if the distances * weights are the same…" at bounding box center [243, 187] width 325 height 37
drag, startPoint x: 294, startPoint y: 174, endPoint x: 308, endPoint y: 175, distance: 13.3
click at [308, 175] on div "The scale is balanced. This is the case if the distances * weights are the same…" at bounding box center [243, 187] width 325 height 37
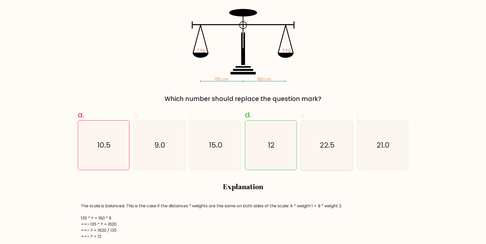
scroll to position [102, 0]
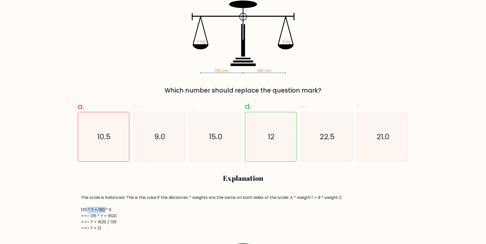
drag, startPoint x: 92, startPoint y: 210, endPoint x: 106, endPoint y: 211, distance: 14.1
click at [106, 211] on div "The scale is balanced. This is the case if the distances * weights are the same…" at bounding box center [243, 213] width 325 height 37
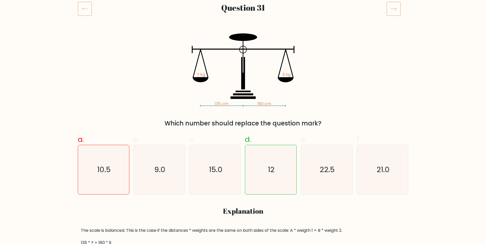
scroll to position [0, 0]
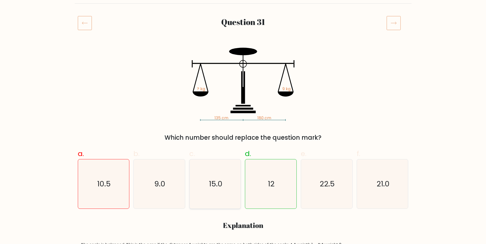
scroll to position [102, 0]
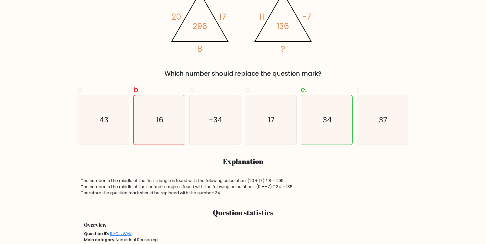
scroll to position [128, 0]
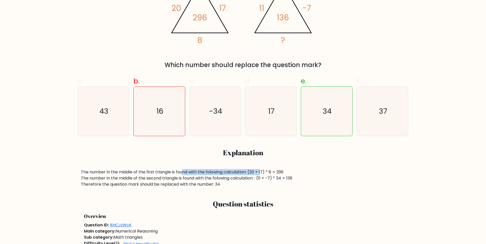
drag, startPoint x: 195, startPoint y: 173, endPoint x: 264, endPoint y: 171, distance: 68.5
click at [263, 171] on div "The number in the middle of the first triangle is found with the folowing calcu…" at bounding box center [243, 178] width 325 height 18
click at [265, 170] on div "The number in the middle of the first triangle is found with the folowing calcu…" at bounding box center [243, 178] width 325 height 18
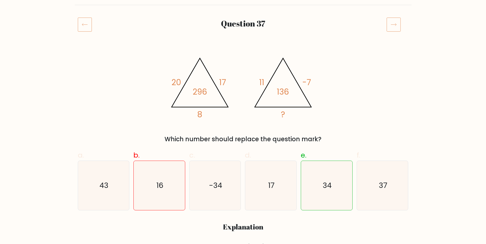
scroll to position [26, 0]
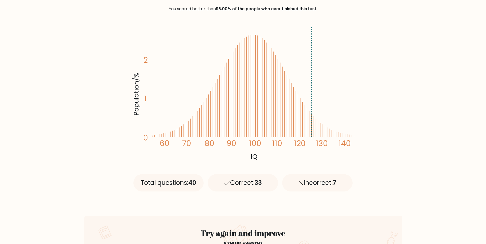
scroll to position [77, 0]
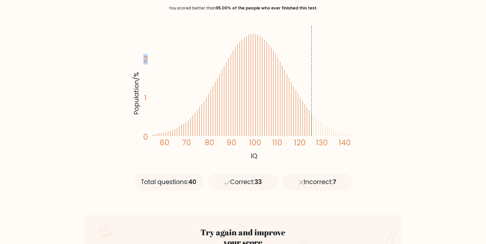
drag, startPoint x: 146, startPoint y: 62, endPoint x: 149, endPoint y: 61, distance: 3.3
click at [149, 61] on text "2" at bounding box center [145, 40] width 27 height 49
click at [146, 64] on tspan "2" at bounding box center [146, 59] width 4 height 10
click at [151, 56] on text "2" at bounding box center [145, 40] width 27 height 49
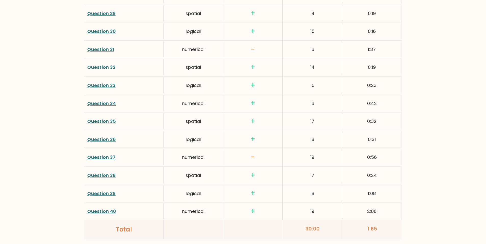
scroll to position [1251, 0]
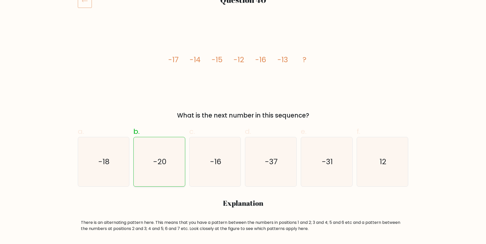
scroll to position [51, 0]
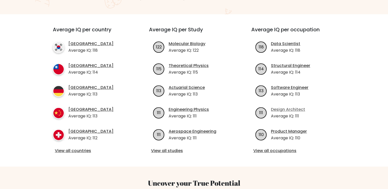
scroll to position [179, 0]
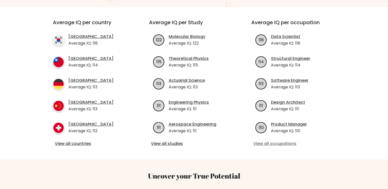
click at [273, 141] on link "View all occupations" at bounding box center [297, 144] width 86 height 6
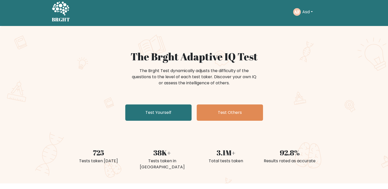
scroll to position [0, 0]
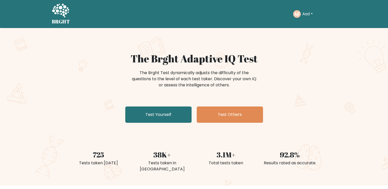
click at [64, 13] on icon at bounding box center [60, 11] width 17 height 14
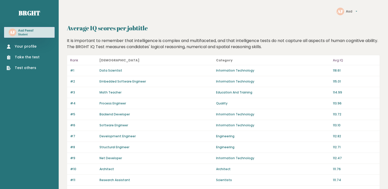
click at [21, 47] on link "Your profile" at bounding box center [23, 46] width 33 height 5
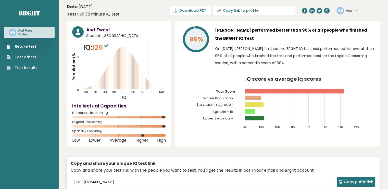
click at [98, 39] on div "Asd Fwesf Student, [GEOGRAPHIC_DATA] IQ: 126 Population/% IQ 0 1 2 60 70 80 90 …" at bounding box center [119, 84] width 104 height 126
click at [98, 37] on span "Student, [GEOGRAPHIC_DATA]" at bounding box center [126, 35] width 80 height 5
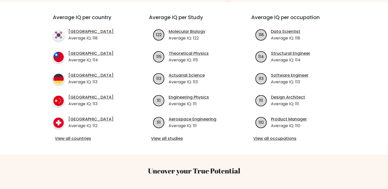
scroll to position [281, 0]
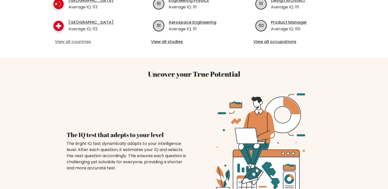
click at [68, 39] on link "View all countries" at bounding box center [92, 42] width 74 height 6
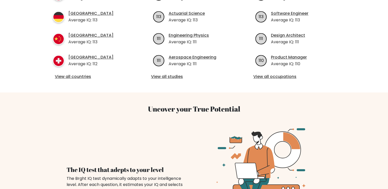
scroll to position [255, 0]
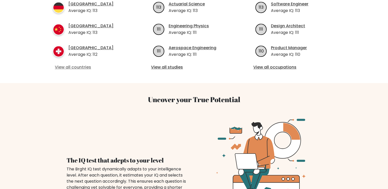
click at [82, 64] on link "View all countries" at bounding box center [92, 67] width 74 height 6
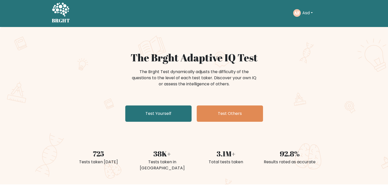
scroll to position [0, 0]
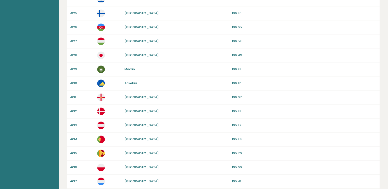
scroll to position [479, 0]
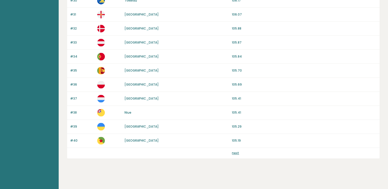
click at [234, 151] on link "next" at bounding box center [235, 153] width 7 height 4
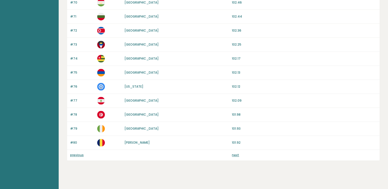
scroll to position [479, 0]
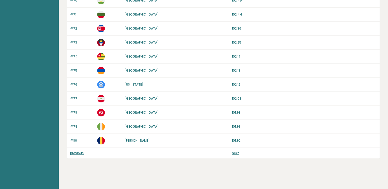
click at [232, 152] on div "previous next" at bounding box center [223, 153] width 313 height 11
click at [233, 151] on link "next" at bounding box center [235, 153] width 7 height 4
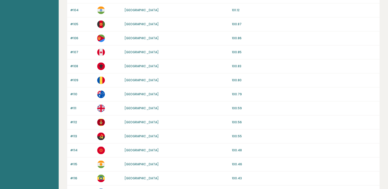
scroll to position [377, 0]
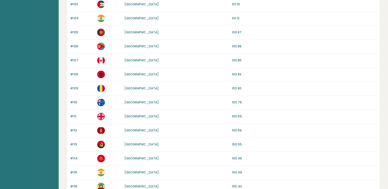
click at [133, 87] on link "[GEOGRAPHIC_DATA]" at bounding box center [142, 88] width 34 height 4
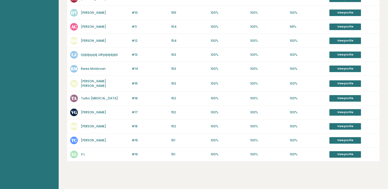
scroll to position [249, 0]
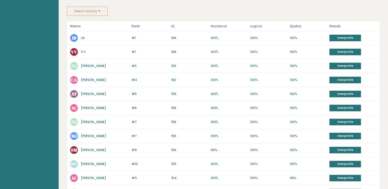
scroll to position [0, 0]
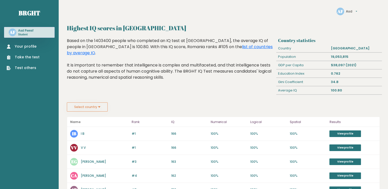
click at [99, 109] on button "Select country" at bounding box center [87, 107] width 41 height 9
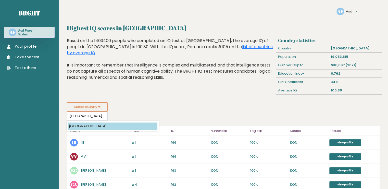
click at [117, 123] on option "[GEOGRAPHIC_DATA]" at bounding box center [112, 126] width 89 height 7
type input "[GEOGRAPHIC_DATA]"
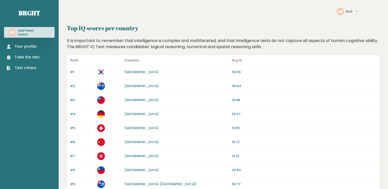
click at [27, 46] on link "Your profile" at bounding box center [23, 46] width 33 height 5
click at [134, 72] on link "South Korea" at bounding box center [142, 72] width 34 height 4
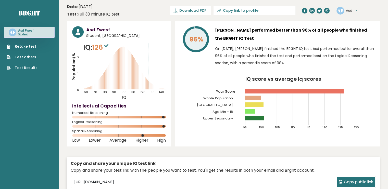
click at [30, 30] on h3 "Asd Fwesf" at bounding box center [25, 31] width 15 height 4
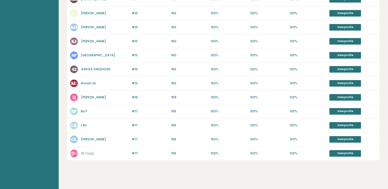
scroll to position [249, 0]
